Goal: Information Seeking & Learning: Check status

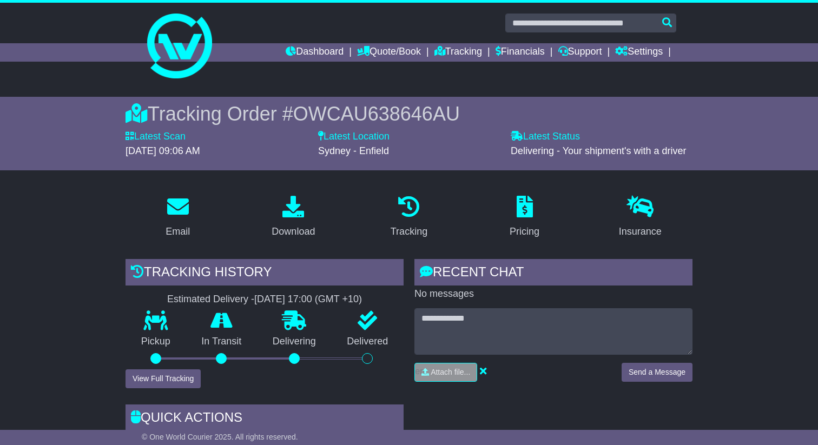
scroll to position [8, 0]
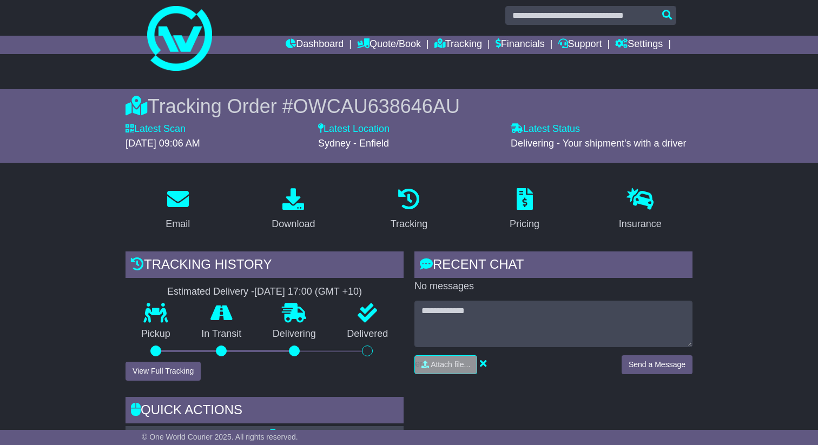
click at [447, 45] on link "Tracking" at bounding box center [459, 45] width 48 height 18
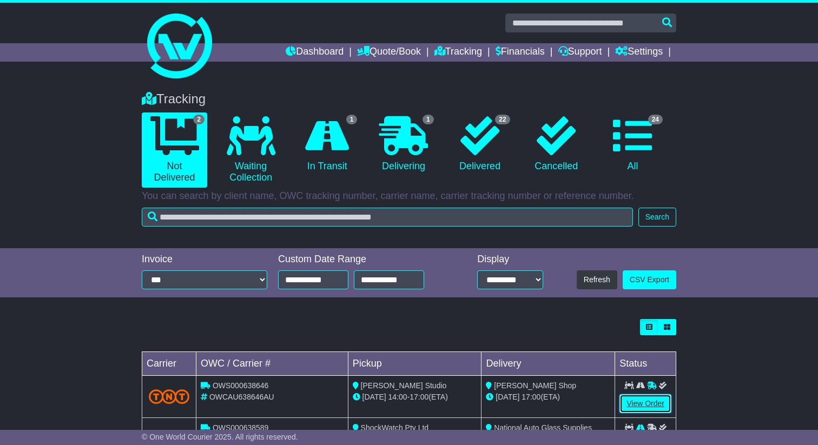
click at [648, 398] on link "View Order" at bounding box center [646, 403] width 52 height 19
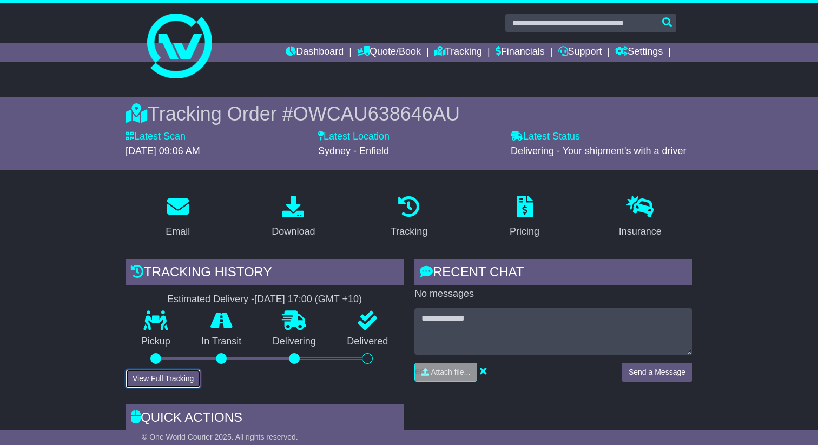
click at [165, 379] on button "View Full Tracking" at bounding box center [163, 379] width 75 height 19
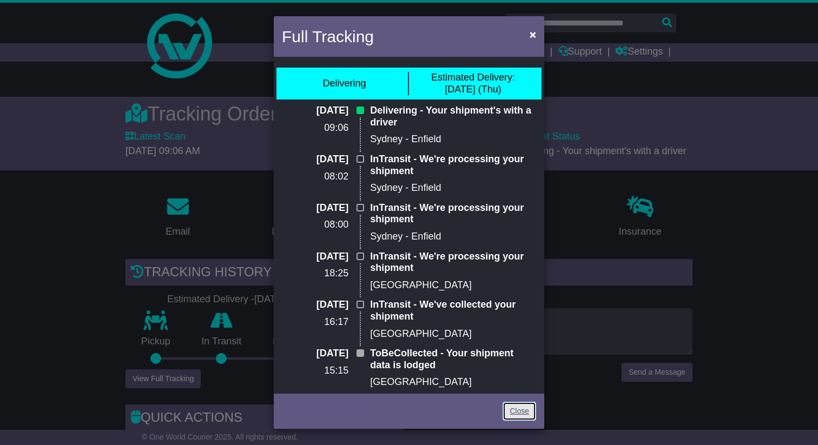
click at [515, 407] on link "Close" at bounding box center [520, 411] width 34 height 19
